Goal: Task Accomplishment & Management: Use online tool/utility

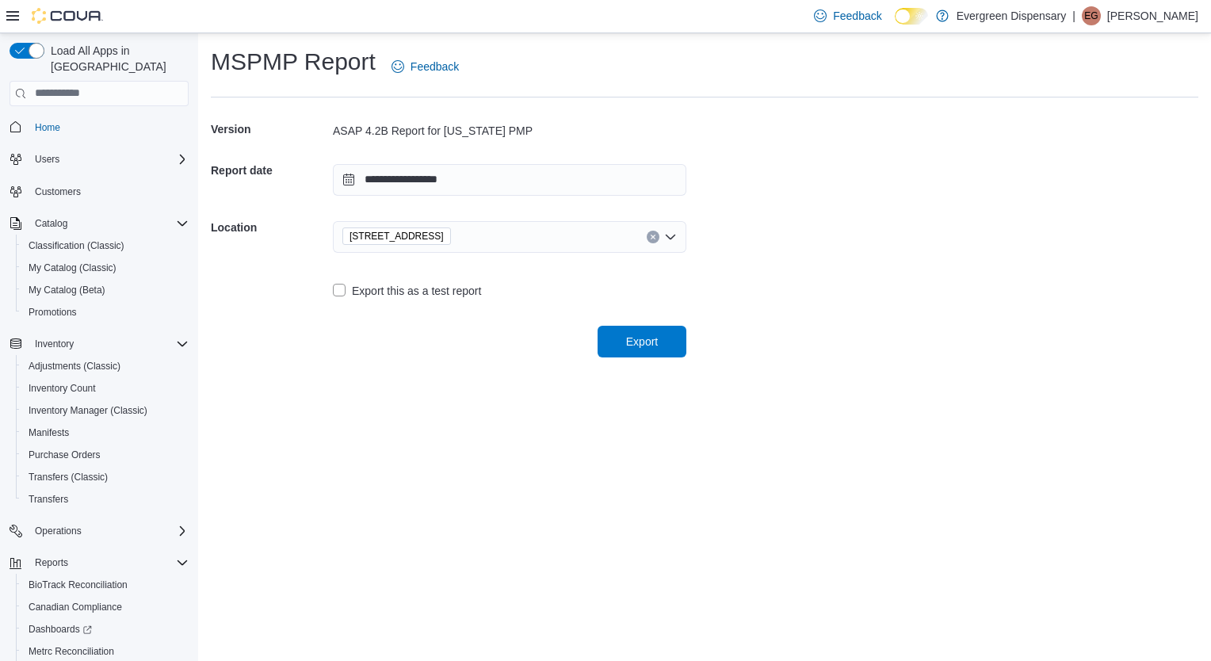
scroll to position [105, 0]
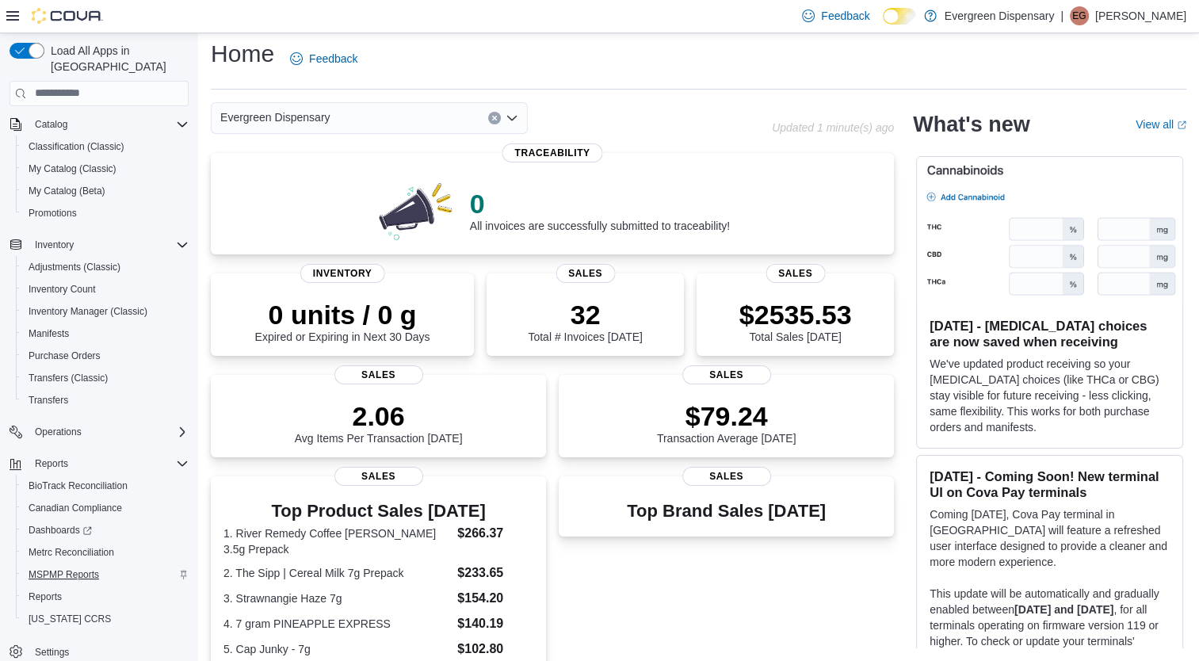
scroll to position [105, 0]
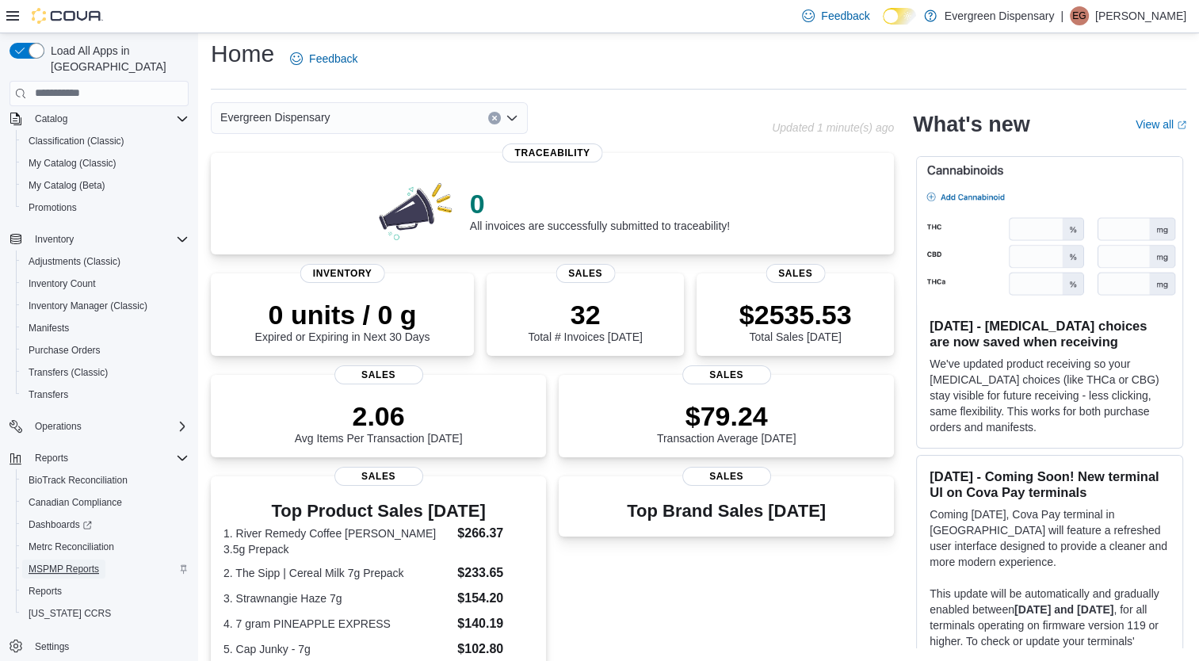
click at [63, 563] on span "MSPMP Reports" at bounding box center [64, 569] width 71 height 13
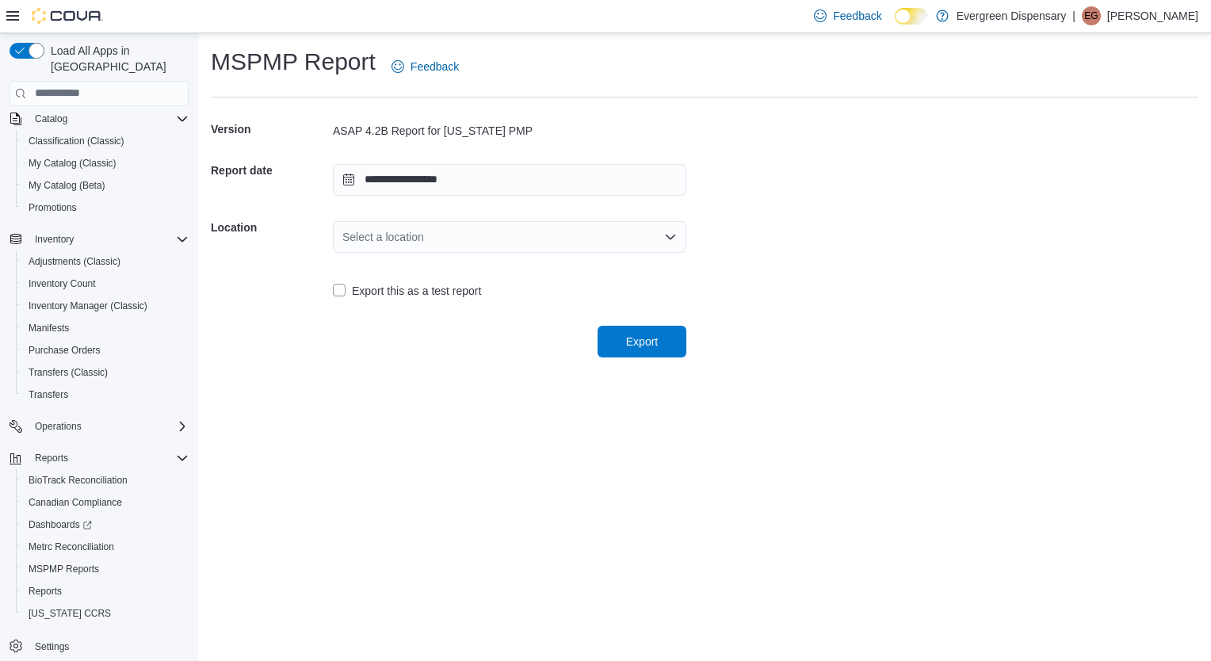
click at [467, 230] on div "Select a location" at bounding box center [510, 237] width 354 height 32
click at [435, 286] on span "[STREET_ADDRESS]" at bounding box center [518, 287] width 315 height 16
click at [637, 347] on span "Export" at bounding box center [642, 341] width 32 height 16
